Goal: Task Accomplishment & Management: Use online tool/utility

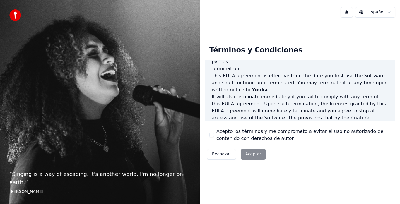
scroll to position [403, 0]
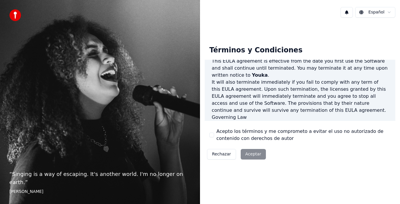
click at [251, 155] on div "Rechazar Aceptar" at bounding box center [237, 154] width 64 height 15
click at [308, 134] on label "Acepto los términos y me comprometo a evitar el uso no autorizado de contenido …" at bounding box center [303, 135] width 174 height 14
click at [214, 134] on button "Acepto los términos y me comprometo a evitar el uso no autorizado de contenido …" at bounding box center [211, 135] width 5 height 5
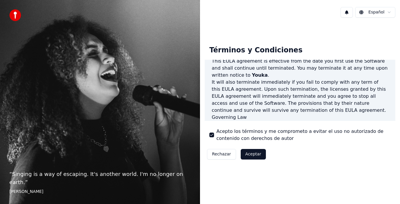
click at [323, 85] on p "It will also terminate immediately if you fail to comply with any term of this …" at bounding box center [300, 96] width 177 height 35
click at [252, 158] on button "Aceptar" at bounding box center [253, 154] width 25 height 11
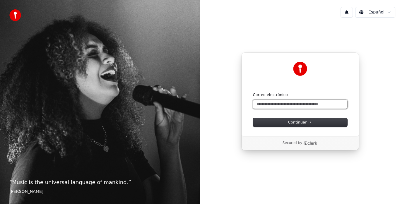
click at [287, 103] on input "Correo electrónico" at bounding box center [300, 104] width 94 height 9
click at [253, 92] on button "submit" at bounding box center [253, 92] width 0 height 0
click at [295, 106] on input "**********" at bounding box center [300, 104] width 94 height 9
click at [297, 105] on input "**********" at bounding box center [300, 104] width 94 height 9
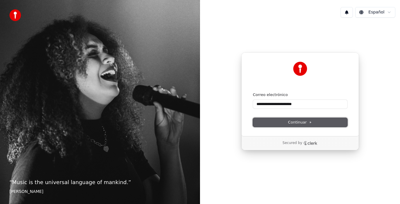
click at [292, 123] on span "Continuar" at bounding box center [300, 122] width 24 height 5
type input "**********"
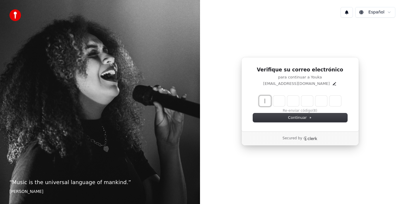
click at [266, 99] on input "Enter verification code" at bounding box center [306, 101] width 94 height 11
type input "******"
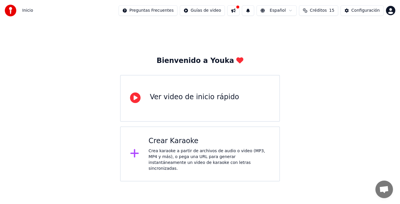
click at [199, 145] on div "Crear Karaoke" at bounding box center [209, 140] width 122 height 9
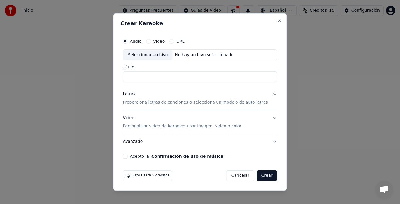
click at [174, 40] on button "URL" at bounding box center [171, 41] width 5 height 5
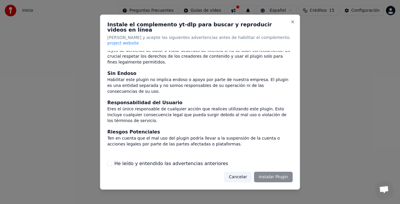
scroll to position [45, 0]
click at [109, 160] on div "He leído y entendido las advertencias anteriores" at bounding box center [199, 163] width 185 height 7
click at [109, 161] on button "He leído y entendido las advertencias anteriores" at bounding box center [109, 163] width 5 height 5
click at [283, 174] on button "Instalar Plugin" at bounding box center [273, 177] width 39 height 11
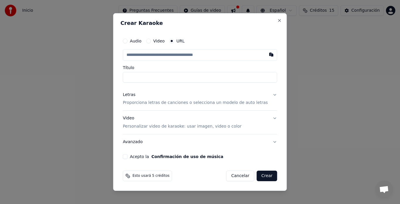
click at [194, 54] on input "text" at bounding box center [200, 55] width 154 height 12
click at [194, 56] on input "text" at bounding box center [200, 55] width 154 height 12
drag, startPoint x: 194, startPoint y: 56, endPoint x: 262, endPoint y: 53, distance: 68.3
click at [262, 53] on div at bounding box center [200, 55] width 154 height 12
click at [266, 53] on button "button" at bounding box center [272, 54] width 12 height 11
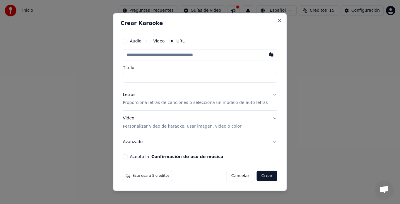
type input "**********"
click at [266, 91] on button "Letras Proporciona letras de canciones o selecciona un modelo de auto letras" at bounding box center [200, 98] width 154 height 23
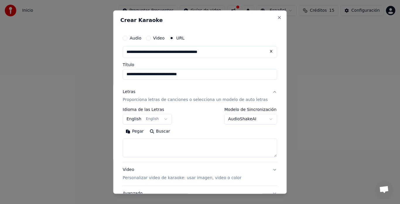
click at [266, 91] on button "Letras Proporciona letras de canciones o selecciona un modelo de auto letras" at bounding box center [200, 95] width 154 height 23
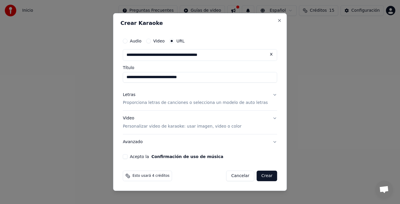
click at [127, 158] on button "Acepto la Confirmación de uso de música" at bounding box center [125, 156] width 5 height 5
click at [257, 175] on button "Crear" at bounding box center [267, 176] width 20 height 11
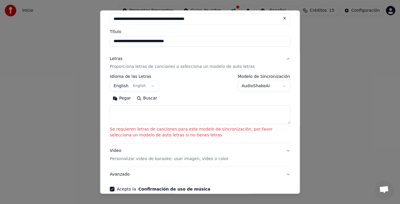
scroll to position [33, 0]
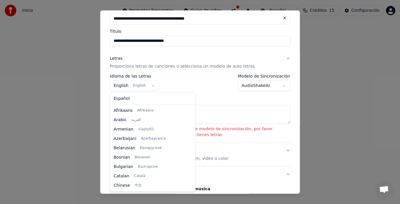
click at [119, 87] on body "**********" at bounding box center [200, 91] width 400 height 182
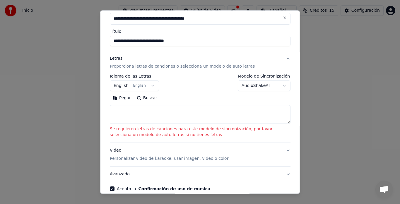
click at [196, 87] on body "**********" at bounding box center [200, 91] width 400 height 182
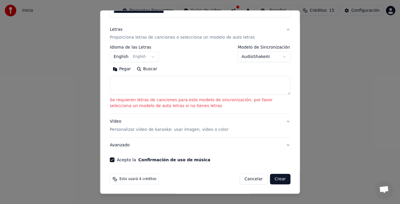
scroll to position [63, 0]
click at [153, 81] on textarea at bounding box center [200, 85] width 181 height 19
click at [119, 69] on button "Pegar" at bounding box center [122, 68] width 24 height 9
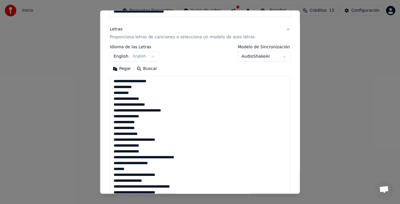
scroll to position [49, 0]
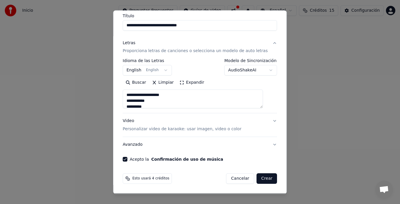
click at [267, 117] on button "Video Personalizar video de karaoke: usar imagen, video o color" at bounding box center [200, 125] width 154 height 23
type textarea "**********"
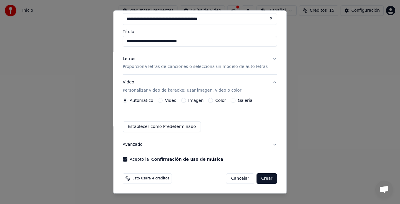
scroll to position [33, 0]
click at [266, 81] on button "Video Personalizar video de karaoke: usar imagen, video o color" at bounding box center [200, 86] width 154 height 23
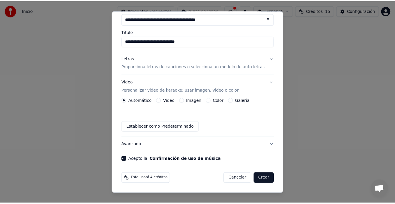
scroll to position [0, 0]
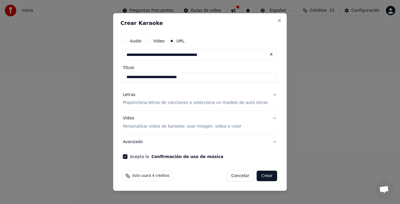
click at [257, 177] on button "Crear" at bounding box center [267, 176] width 20 height 11
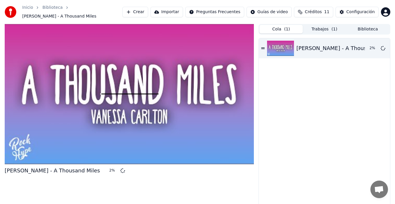
click at [281, 26] on button "Cola ( 1 )" at bounding box center [280, 29] width 43 height 8
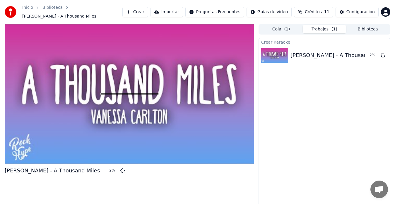
click at [328, 25] on button "Trabajos ( 1 )" at bounding box center [324, 29] width 43 height 8
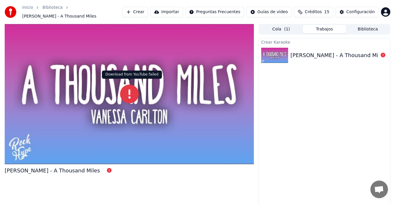
click at [127, 92] on icon at bounding box center [129, 94] width 19 height 19
click at [122, 95] on icon at bounding box center [129, 94] width 19 height 19
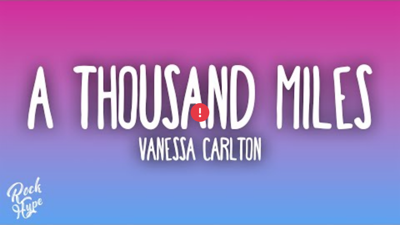
click at [122, 102] on div at bounding box center [200, 112] width 400 height 225
click at [199, 111] on icon at bounding box center [200, 112] width 19 height 19
click at [274, 115] on div at bounding box center [200, 112] width 400 height 225
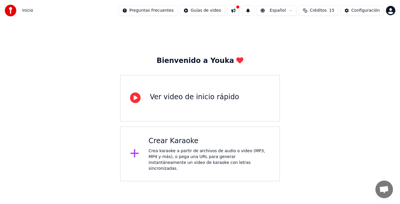
click at [159, 154] on div "Crea karaoke a partir de archivos de audio o video (MP3, MP4 y más), o pega una…" at bounding box center [209, 159] width 122 height 23
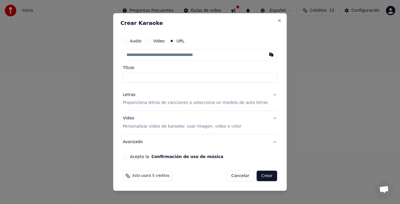
click at [129, 40] on div "Audio Video URL Título Letras Proporciona letras de canciones o selecciona un m…" at bounding box center [199, 97] width 159 height 129
click at [127, 42] on button "Audio" at bounding box center [125, 41] width 5 height 5
click at [277, 20] on button "Close" at bounding box center [279, 20] width 5 height 5
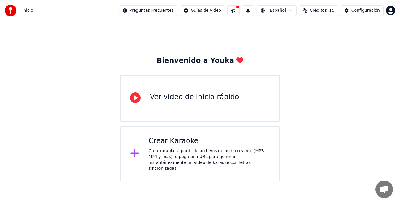
click at [166, 154] on div "Crea karaoke a partir de archivos de audio o video (MP3, MP4 y más), o pega una…" at bounding box center [209, 159] width 122 height 23
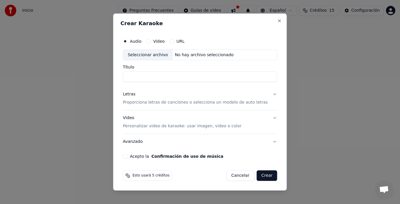
click at [172, 76] on input "Título" at bounding box center [200, 77] width 154 height 11
click at [197, 56] on div "No hay archivo seleccionado" at bounding box center [204, 55] width 64 height 6
type input "**********"
click at [268, 93] on button "Letras Proporciona letras de canciones o selecciona un modelo de auto letras" at bounding box center [200, 98] width 154 height 23
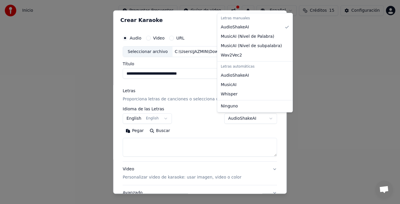
click at [257, 118] on body "**********" at bounding box center [200, 91] width 400 height 182
select select "****"
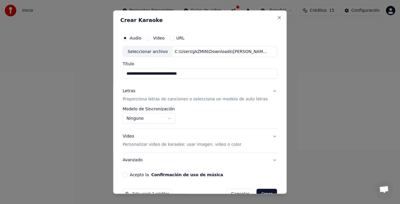
scroll to position [15, 0]
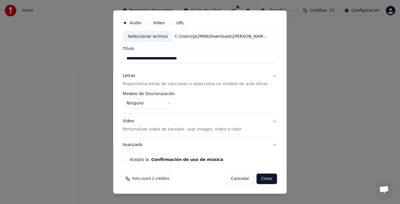
click at [259, 178] on button "Crear" at bounding box center [267, 179] width 20 height 11
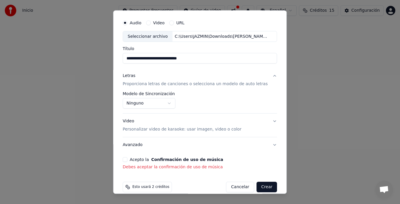
scroll to position [23, 0]
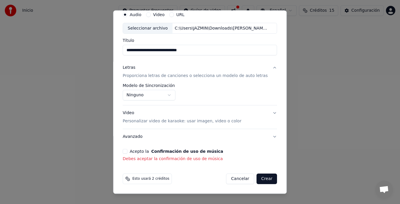
click at [127, 153] on button "Acepto la Confirmación de uso de música" at bounding box center [125, 151] width 5 height 5
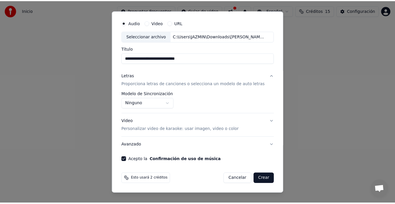
scroll to position [16, 0]
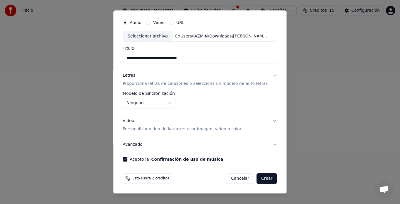
click at [260, 175] on button "Crear" at bounding box center [267, 179] width 20 height 11
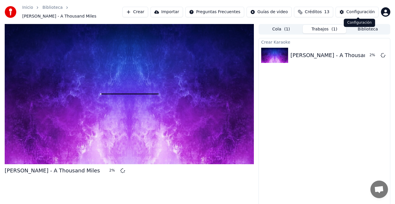
click at [356, 11] on div "Configuración" at bounding box center [360, 12] width 28 height 6
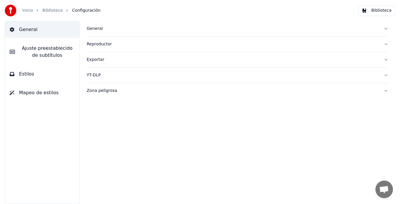
click at [47, 28] on button "General" at bounding box center [42, 29] width 74 height 16
click at [10, 9] on img at bounding box center [11, 11] width 12 height 12
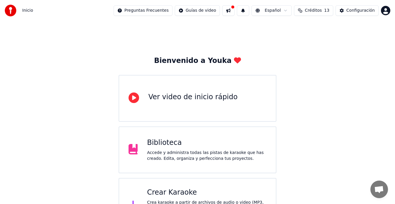
scroll to position [23, 0]
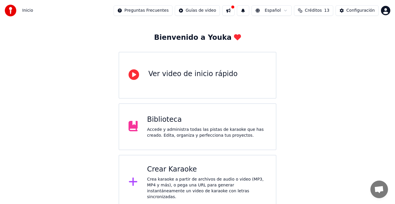
click at [213, 80] on div "Ver video de inicio rápido" at bounding box center [192, 75] width 89 height 12
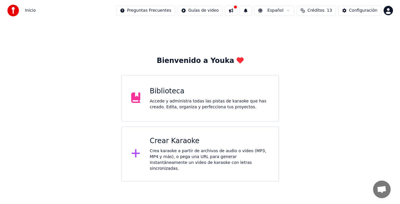
scroll to position [0, 0]
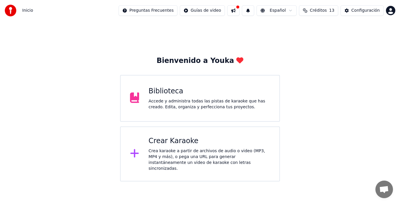
click at [239, 6] on button at bounding box center [233, 10] width 12 height 11
click at [386, 55] on div "Bienvenido a Youka Biblioteca Accede y administra todas las pistas de karaoke q…" at bounding box center [200, 101] width 400 height 160
drag, startPoint x: 386, startPoint y: 55, endPoint x: 370, endPoint y: 51, distance: 16.7
click at [370, 51] on div "Bienvenido a Youka Biblioteca Accede y administra todas las pistas de karaoke q…" at bounding box center [200, 101] width 400 height 160
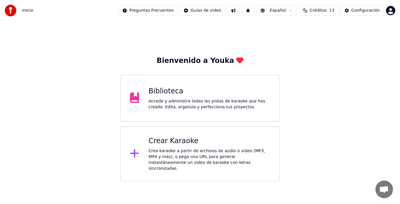
click at [370, 51] on div "Bienvenido a Youka Biblioteca Accede y administra todas las pistas de karaoke q…" at bounding box center [200, 101] width 400 height 160
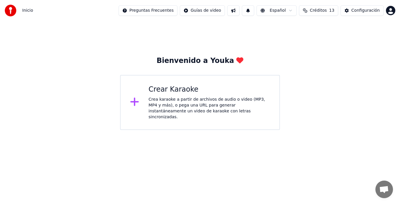
click at [177, 99] on div "Crea karaoke a partir de archivos de audio o video (MP3, MP4 y más), o pega una…" at bounding box center [209, 108] width 122 height 23
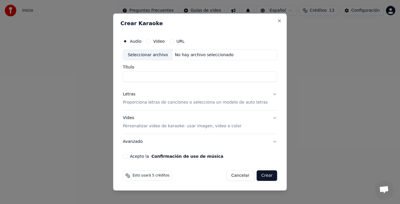
click at [192, 56] on div "No hay archivo seleccionado" at bounding box center [204, 55] width 64 height 6
type input "**********"
click at [127, 157] on button "Acepto la Confirmación de uso de música" at bounding box center [125, 156] width 5 height 5
click at [239, 103] on p "Proporciona letras de canciones o selecciona un modelo de auto letras" at bounding box center [195, 103] width 145 height 6
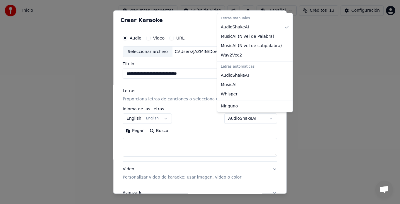
click at [258, 120] on body "**********" at bounding box center [200, 65] width 400 height 130
select select "****"
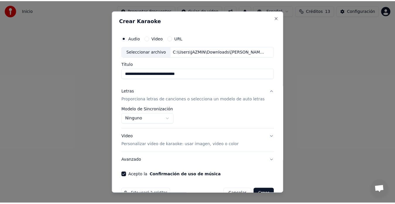
scroll to position [15, 0]
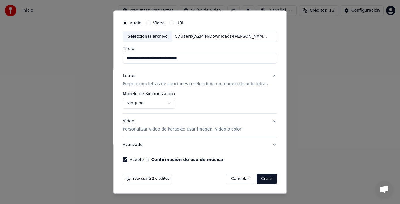
click at [261, 180] on button "Crear" at bounding box center [267, 179] width 20 height 11
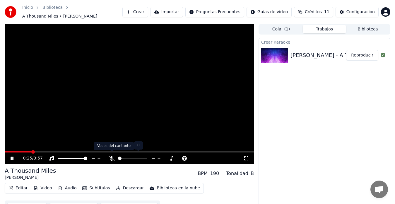
click at [111, 156] on icon at bounding box center [112, 158] width 6 height 5
click at [131, 158] on span at bounding box center [124, 158] width 13 height 1
click at [8, 147] on video at bounding box center [129, 94] width 249 height 140
click at [9, 151] on span at bounding box center [7, 151] width 4 height 1
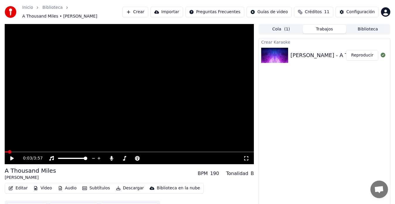
click at [8, 151] on span at bounding box center [6, 151] width 3 height 1
click at [7, 151] on span at bounding box center [6, 151] width 2 height 1
click at [7, 150] on span at bounding box center [9, 152] width 4 height 4
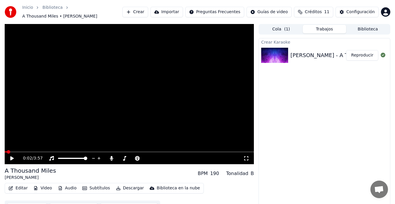
click at [7, 150] on span at bounding box center [9, 152] width 4 height 4
click at [5, 150] on span at bounding box center [7, 152] width 4 height 4
click at [110, 156] on icon at bounding box center [112, 158] width 6 height 5
click at [123, 155] on div at bounding box center [137, 158] width 47 height 6
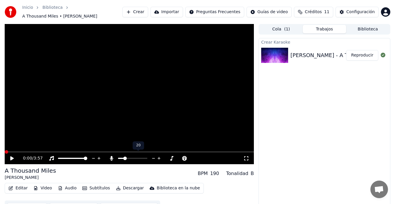
click at [124, 158] on span at bounding box center [121, 158] width 6 height 1
click at [122, 113] on video at bounding box center [129, 94] width 249 height 140
click at [121, 155] on div at bounding box center [137, 158] width 47 height 6
click at [122, 158] on span at bounding box center [120, 158] width 4 height 1
click at [125, 157] on span at bounding box center [126, 159] width 4 height 4
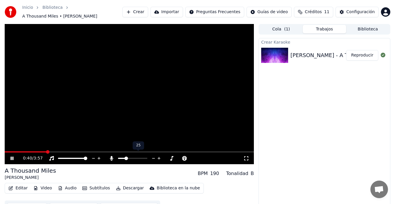
click at [124, 157] on span at bounding box center [126, 159] width 4 height 4
click at [124, 158] on span at bounding box center [121, 158] width 6 height 1
click at [140, 95] on video at bounding box center [129, 94] width 249 height 140
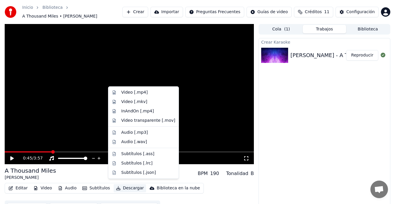
click at [124, 184] on button "Descargar" at bounding box center [130, 188] width 33 height 8
click at [138, 130] on div "Audio [.mp3]" at bounding box center [134, 133] width 27 height 6
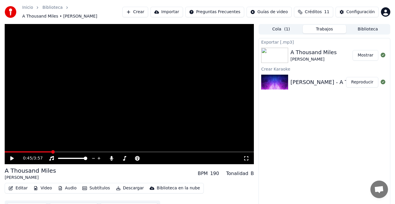
click at [366, 52] on button "Mostrar" at bounding box center [366, 55] width 26 height 11
